Goal: Task Accomplishment & Management: Complete application form

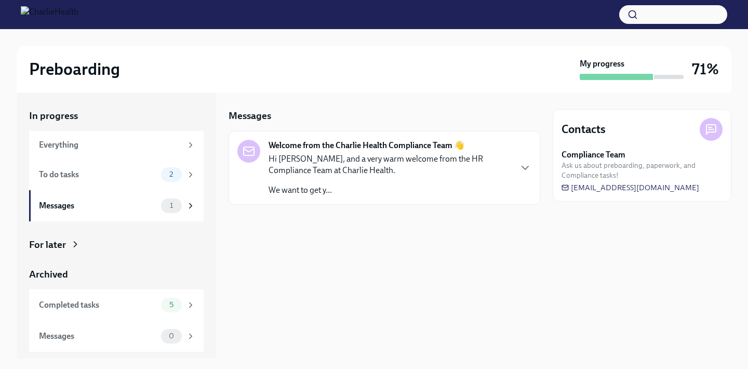
click at [418, 50] on div "Preboarding My progress 71%" at bounding box center [374, 69] width 715 height 47
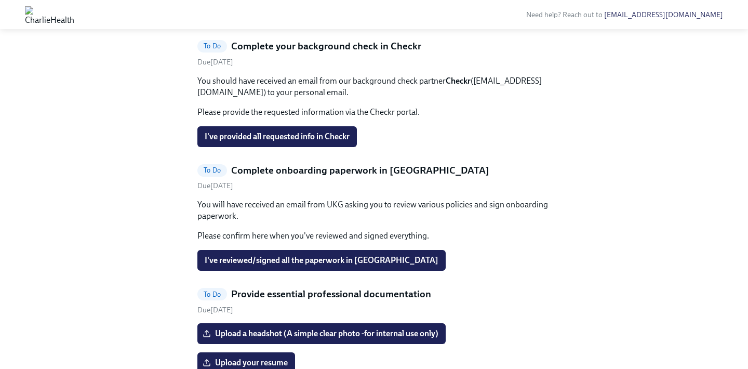
scroll to position [452, 0]
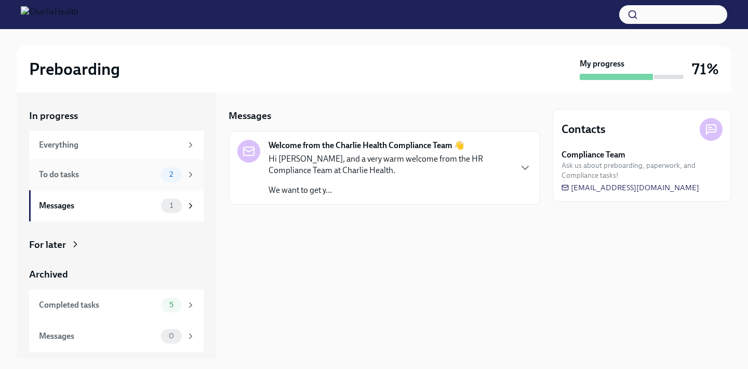
click at [101, 175] on div "To do tasks" at bounding box center [98, 174] width 118 height 11
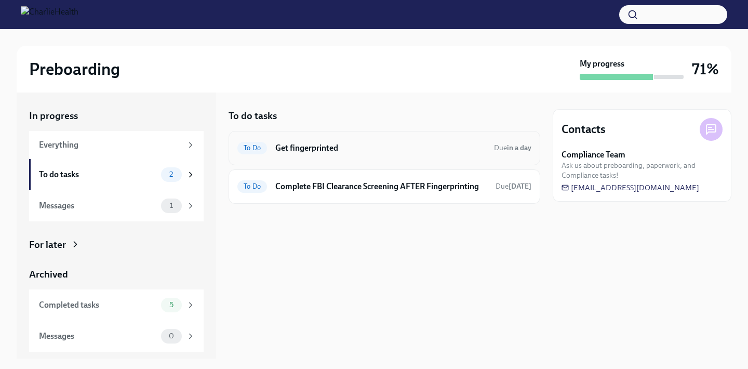
click at [321, 148] on h6 "Get fingerprinted" at bounding box center [380, 147] width 210 height 11
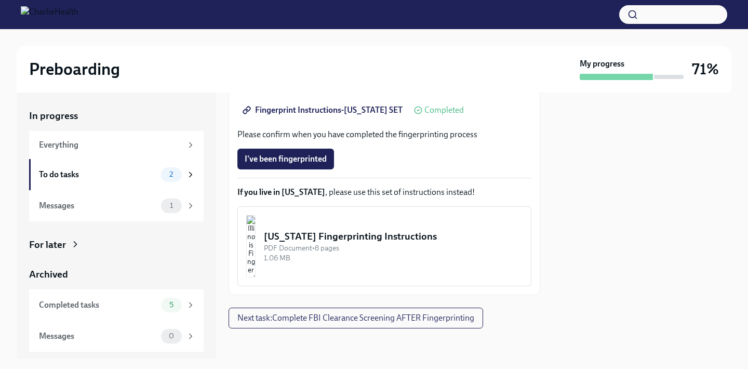
scroll to position [269, 0]
click at [313, 162] on span "I've been fingerprinted" at bounding box center [286, 159] width 82 height 10
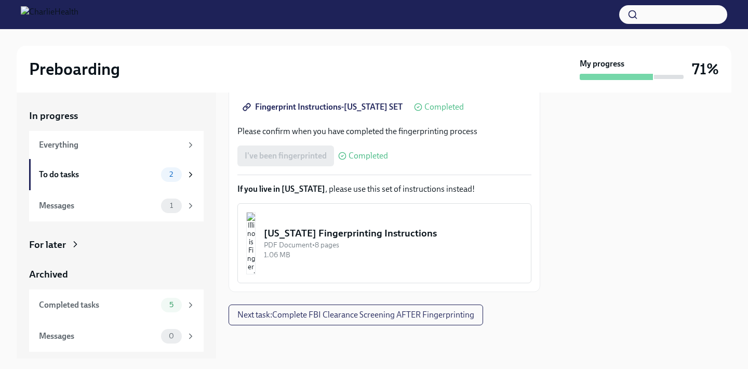
scroll to position [272, 0]
click at [340, 321] on button "Next task : Complete FBI Clearance Screening AFTER Fingerprinting" at bounding box center [356, 314] width 255 height 21
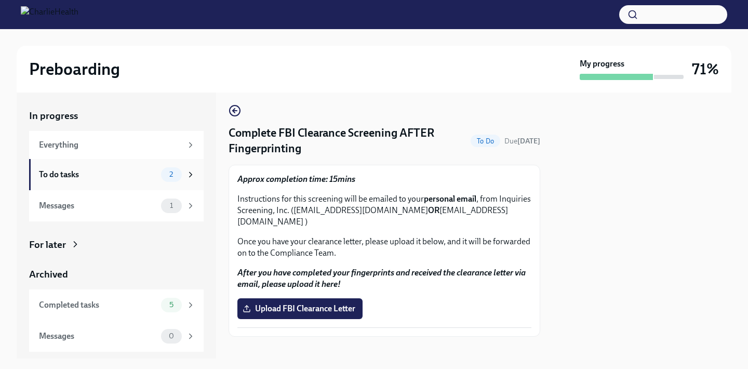
click at [72, 170] on div "To do tasks" at bounding box center [98, 174] width 118 height 11
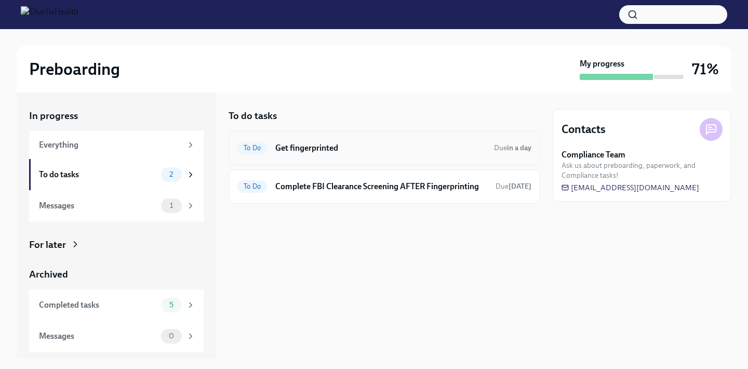
click at [346, 150] on h6 "Get fingerprinted" at bounding box center [380, 147] width 210 height 11
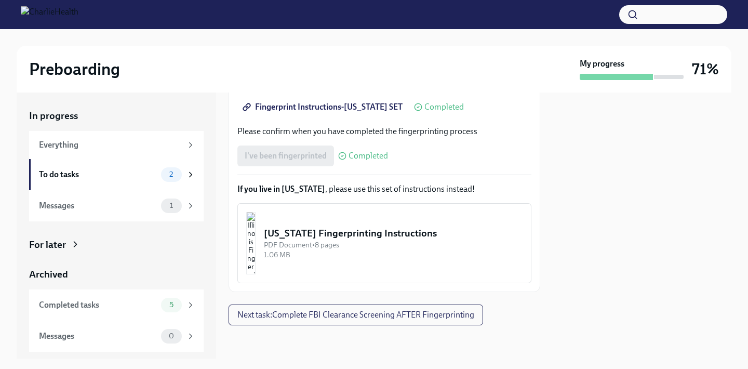
scroll to position [272, 0]
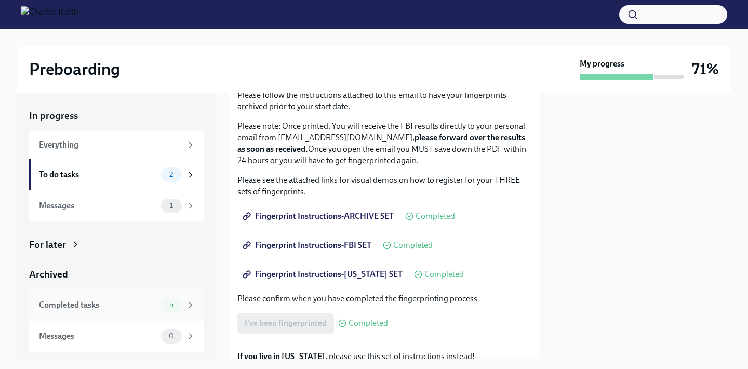
click at [155, 299] on div "Completed tasks" at bounding box center [98, 304] width 118 height 11
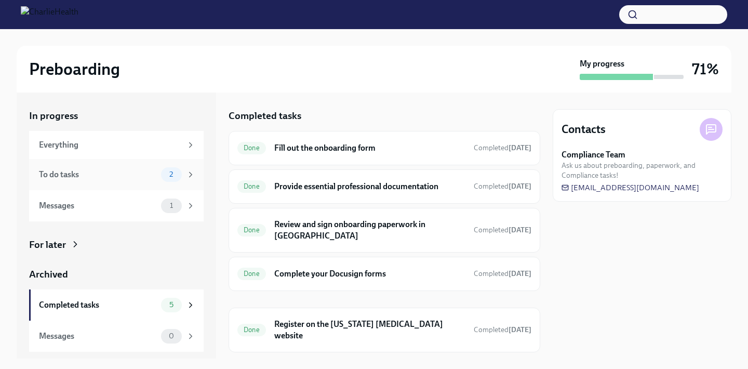
click at [86, 179] on div "To do tasks" at bounding box center [98, 174] width 118 height 11
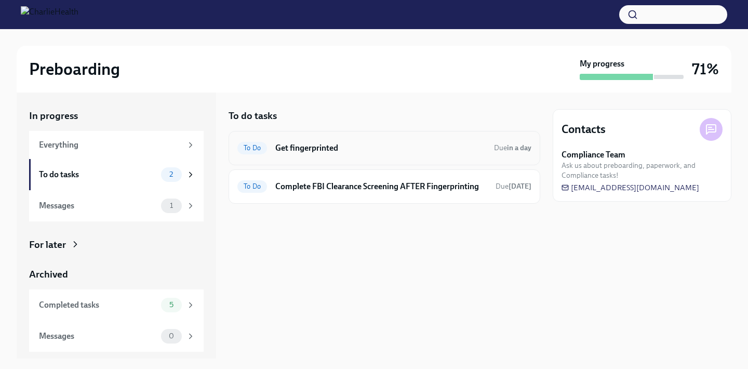
click at [362, 140] on div "To Do Get fingerprinted Due in a day" at bounding box center [384, 148] width 294 height 17
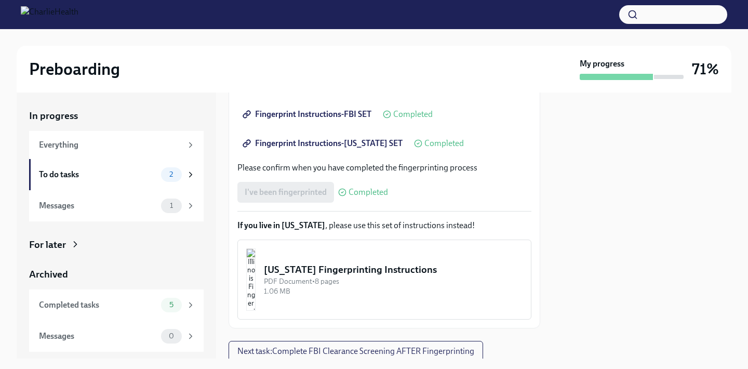
scroll to position [257, 0]
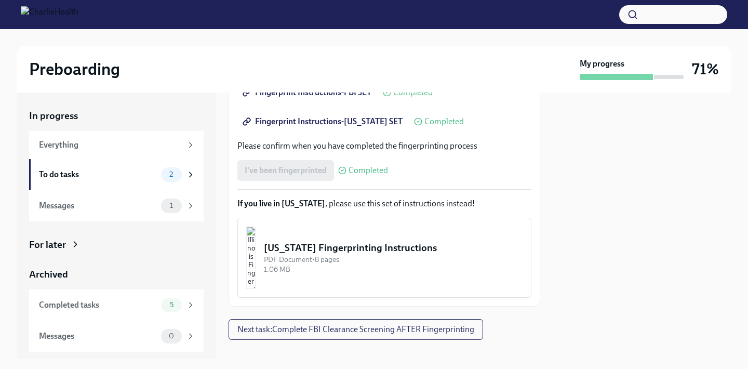
click at [381, 272] on div "1.06 MB" at bounding box center [393, 269] width 259 height 10
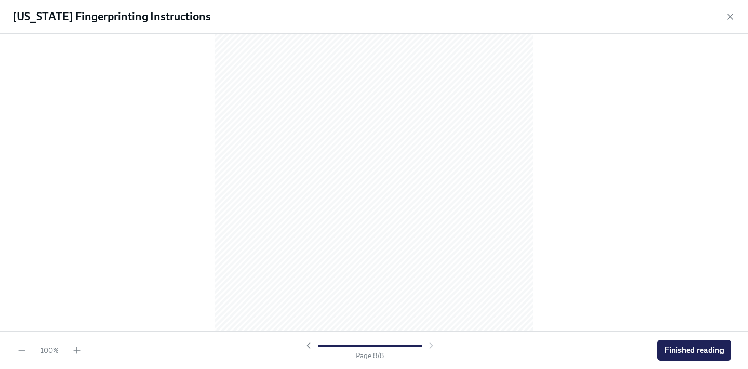
scroll to position [3078, 0]
click at [684, 345] on span "Finished reading" at bounding box center [694, 350] width 60 height 10
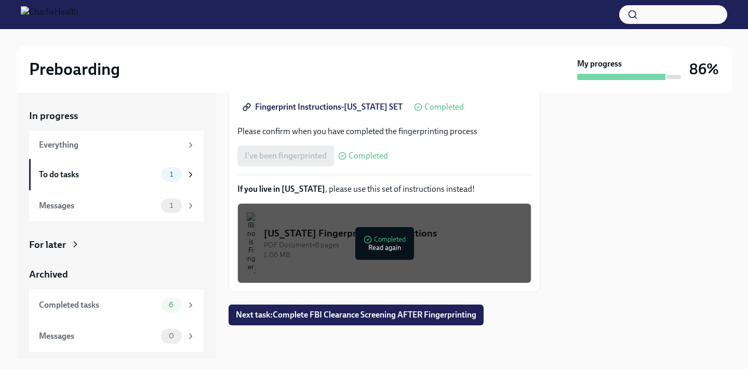
scroll to position [272, 0]
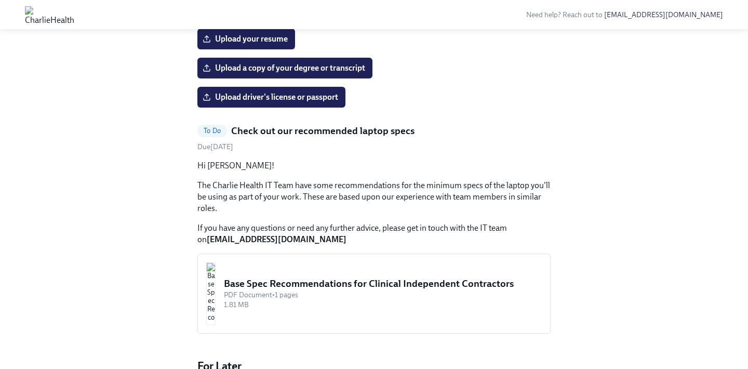
scroll to position [548, 0]
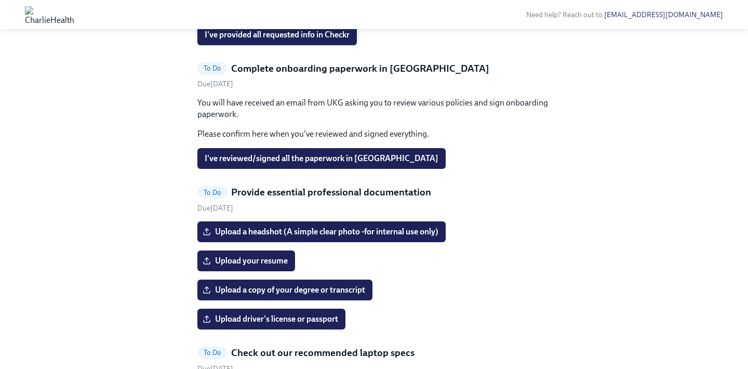
click at [320, 45] on button "I've provided all requested info in Checkr" at bounding box center [276, 34] width 159 height 21
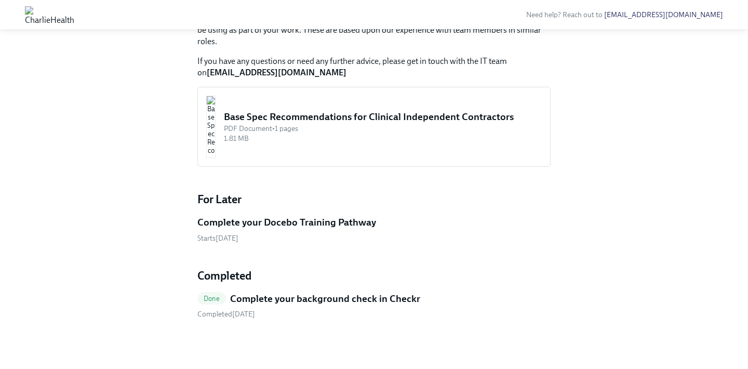
scroll to position [904, 0]
click at [331, 221] on h5 "Complete your Docebo Training Pathway" at bounding box center [286, 223] width 179 height 14
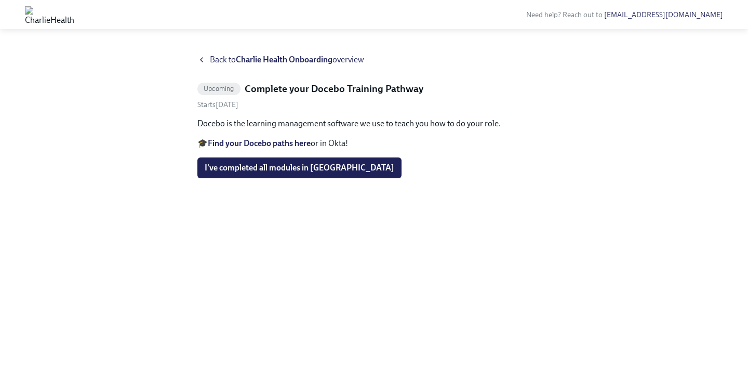
click at [248, 142] on strong "Find your Docebo paths here" at bounding box center [259, 143] width 103 height 10
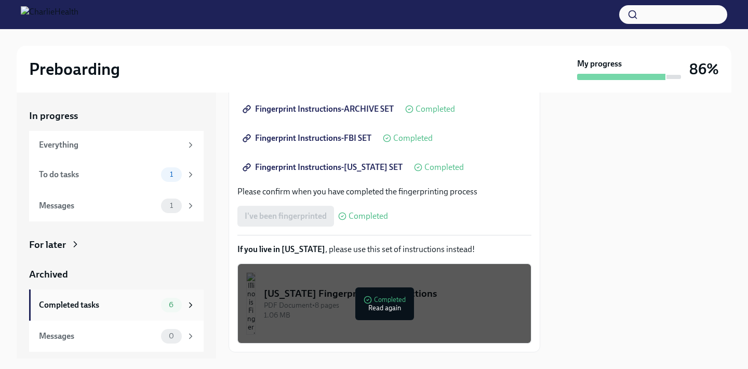
click at [83, 307] on div "Completed tasks" at bounding box center [98, 304] width 118 height 11
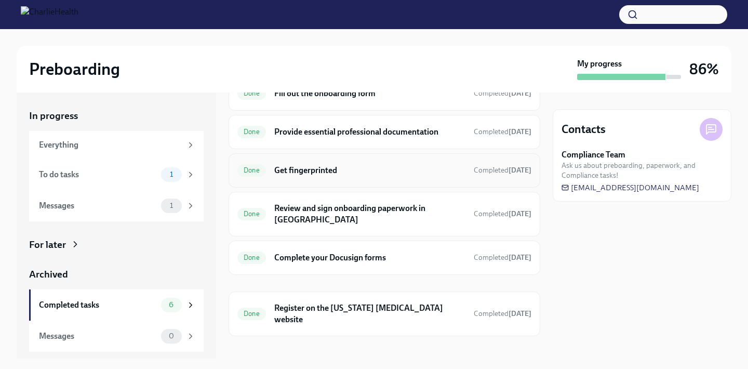
scroll to position [55, 0]
click at [428, 0] on div at bounding box center [374, 14] width 748 height 29
